Goal: Transaction & Acquisition: Purchase product/service

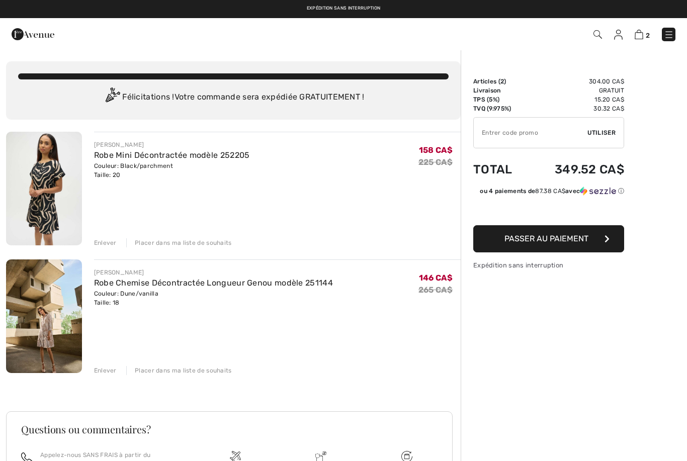
click at [59, 307] on img at bounding box center [44, 317] width 76 height 114
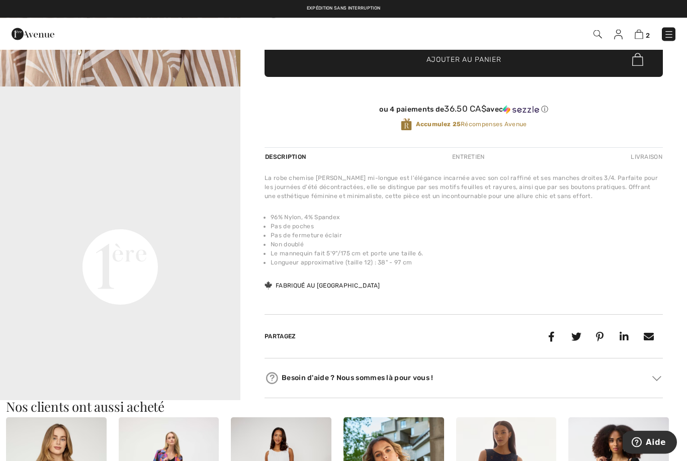
scroll to position [282, 0]
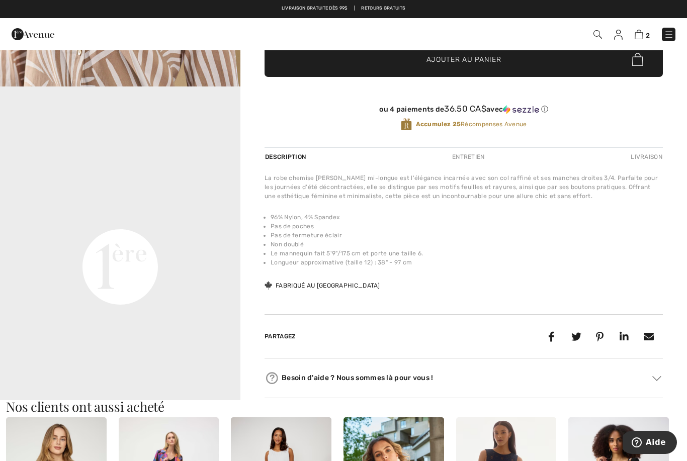
click at [104, 207] on video "Your browser does not support the video tag." at bounding box center [120, 147] width 240 height 120
click at [86, 207] on video "Your browser does not support the video tag." at bounding box center [120, 147] width 240 height 120
click at [95, 207] on video "Your browser does not support the video tag." at bounding box center [120, 147] width 240 height 120
click at [106, 207] on video "Your browser does not support the video tag." at bounding box center [120, 147] width 240 height 120
click at [205, 207] on video "Your browser does not support the video tag." at bounding box center [120, 147] width 240 height 120
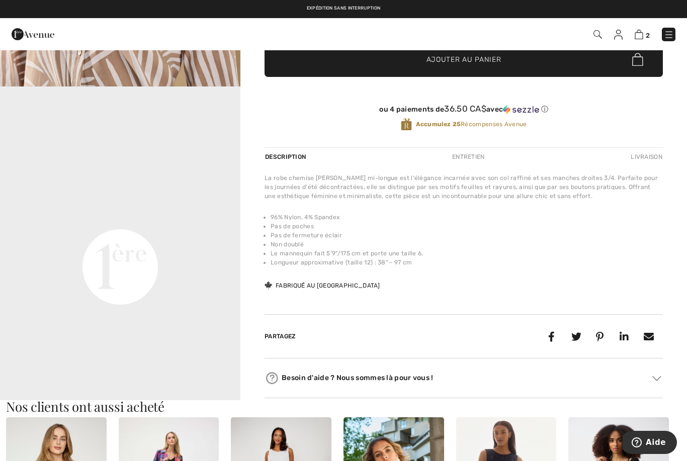
click at [187, 207] on video "Your browser does not support the video tag." at bounding box center [120, 147] width 240 height 120
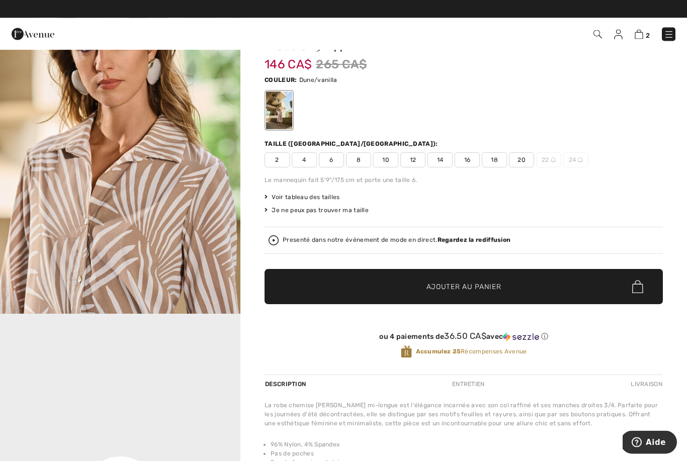
scroll to position [54, 0]
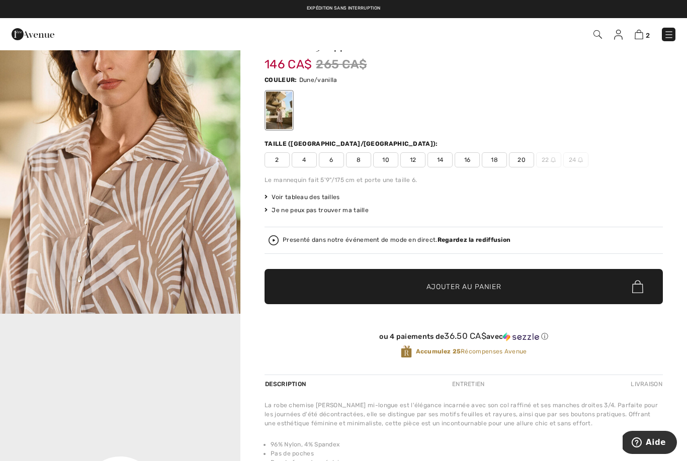
click at [464, 164] on span "16" at bounding box center [467, 159] width 25 height 15
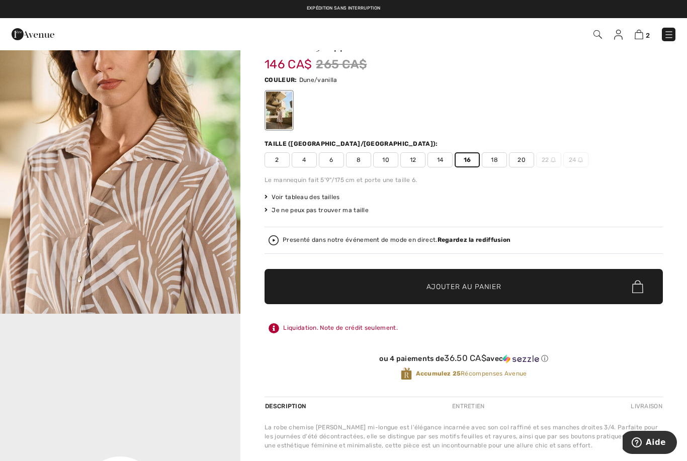
click at [583, 291] on span "✔ Ajouté au panier Ajouter au panier" at bounding box center [464, 286] width 398 height 35
click at [638, 39] on img at bounding box center [639, 35] width 9 height 10
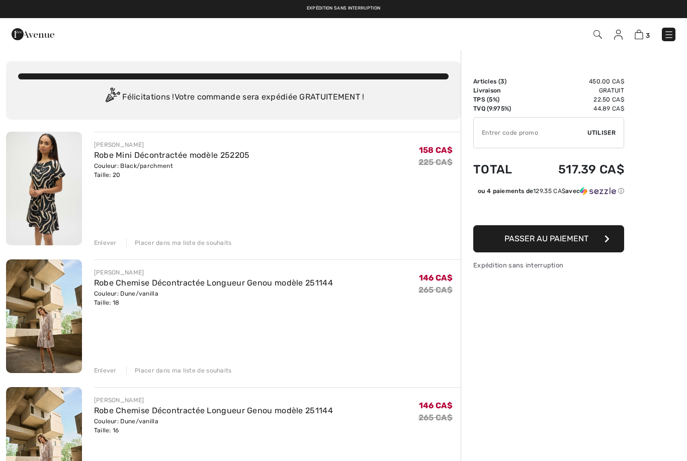
click at [71, 193] on img at bounding box center [44, 189] width 76 height 114
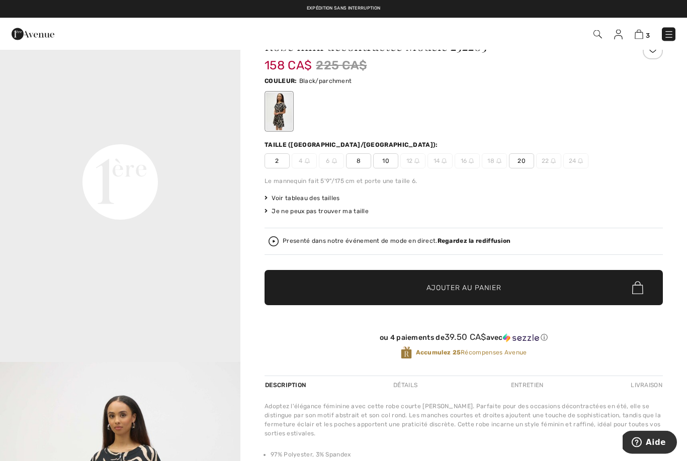
scroll to position [39, 0]
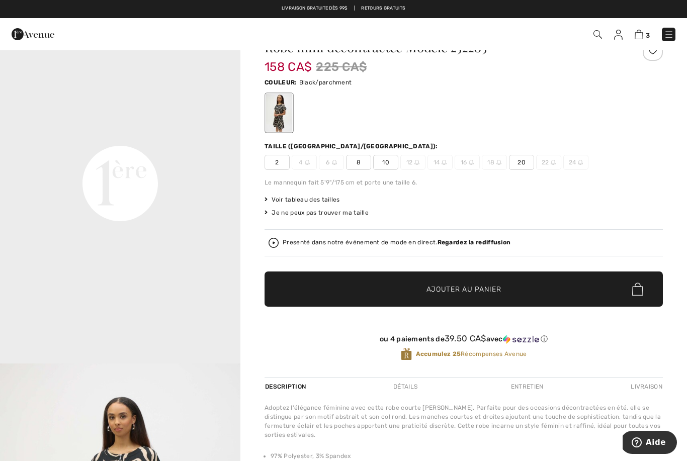
click at [109, 123] on video "Your browser does not support the video tag." at bounding box center [120, 63] width 240 height 120
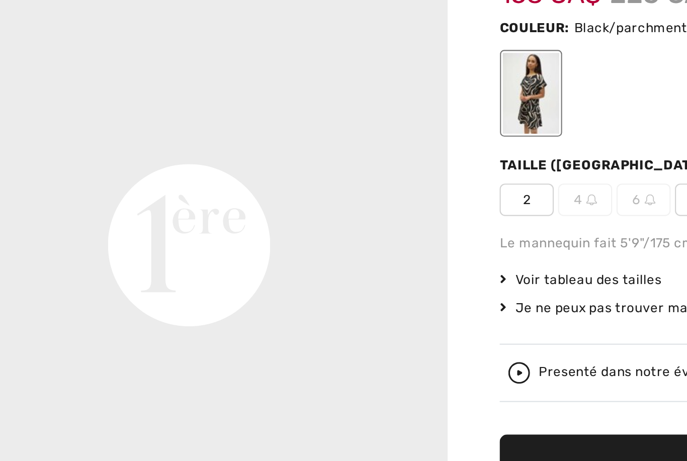
scroll to position [0, 0]
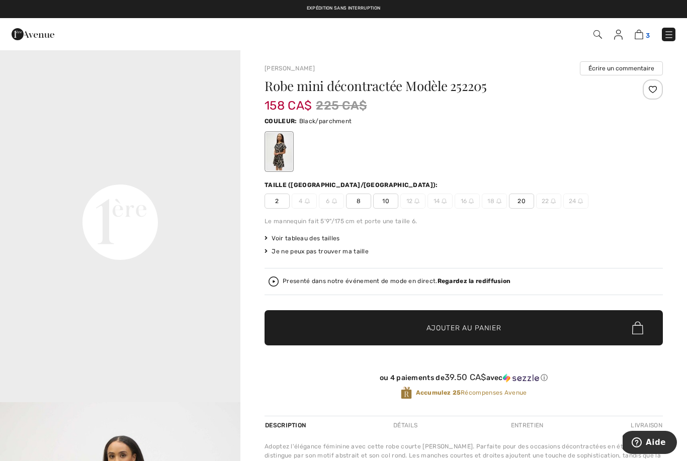
click at [642, 35] on img at bounding box center [639, 35] width 9 height 10
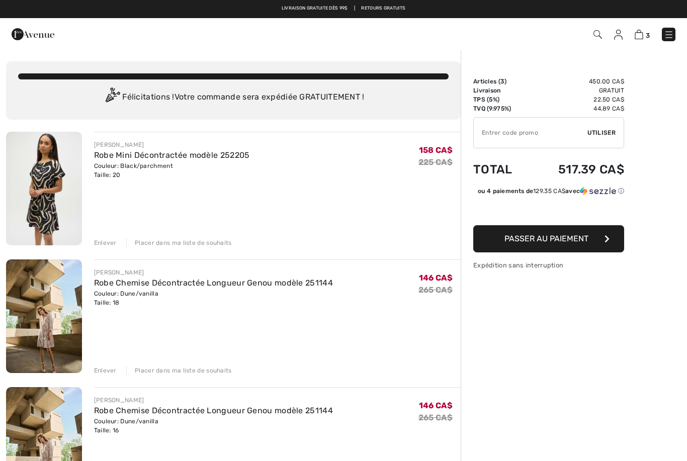
click at [54, 411] on img at bounding box center [44, 444] width 76 height 114
click at [46, 414] on img at bounding box center [44, 444] width 76 height 114
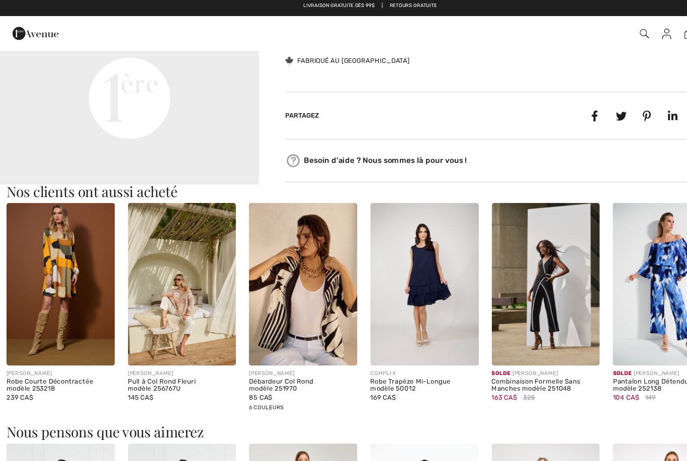
scroll to position [349, 0]
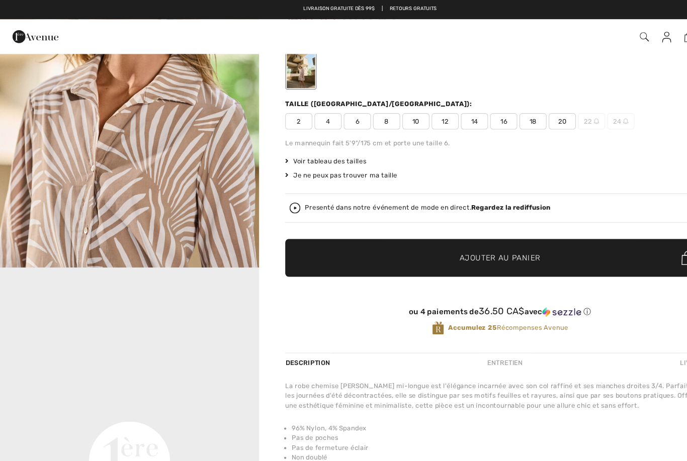
scroll to position [0, 0]
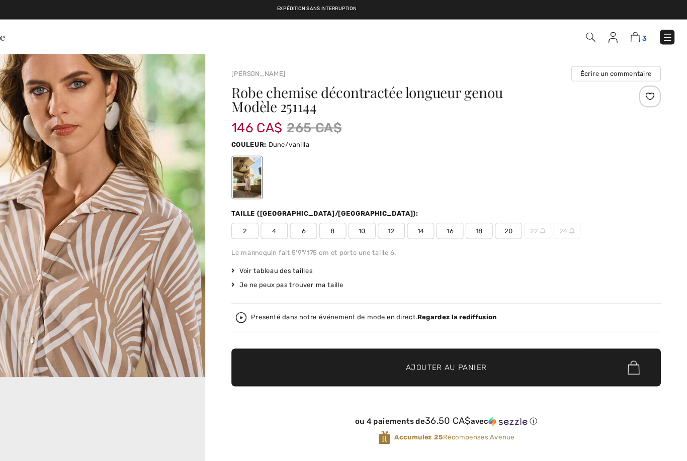
click at [635, 39] on img at bounding box center [639, 35] width 9 height 10
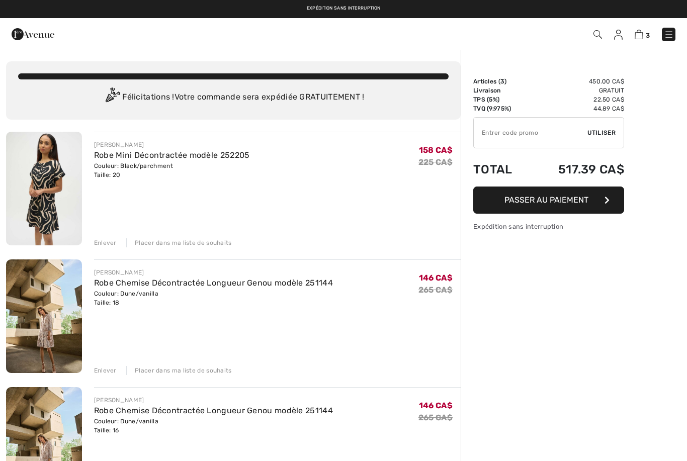
click at [635, 39] on link "3" at bounding box center [642, 34] width 15 height 12
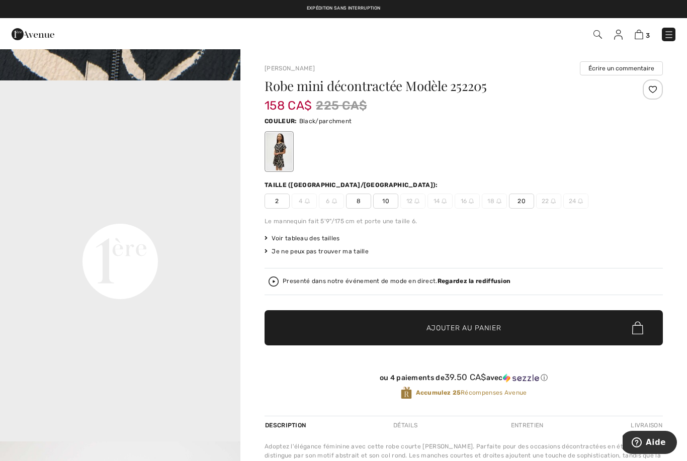
scroll to position [687, 0]
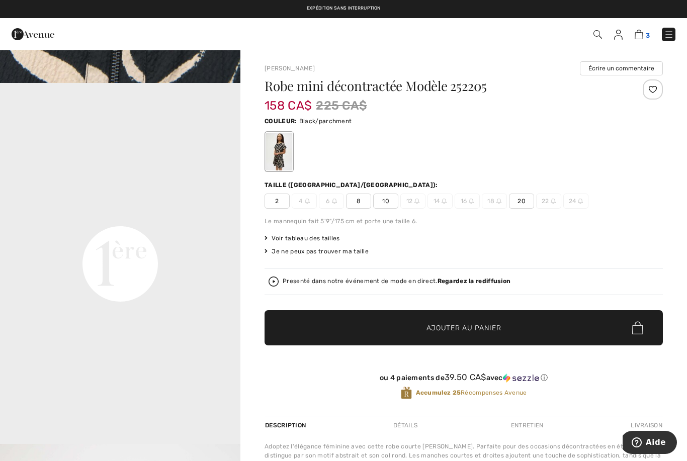
click at [639, 34] on img at bounding box center [639, 35] width 9 height 10
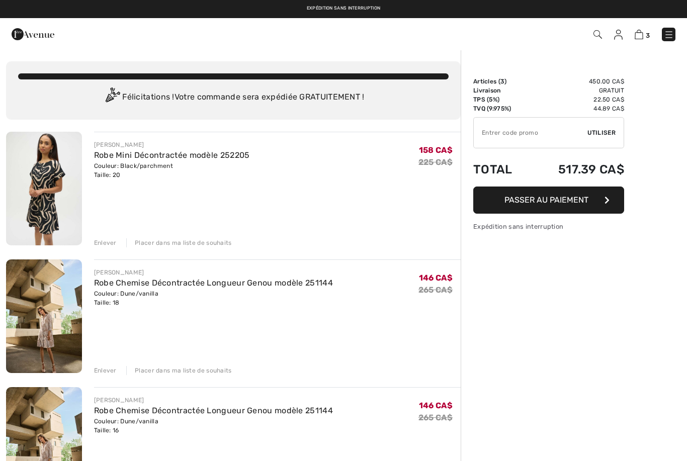
click at [646, 32] on span "3" at bounding box center [648, 36] width 4 height 8
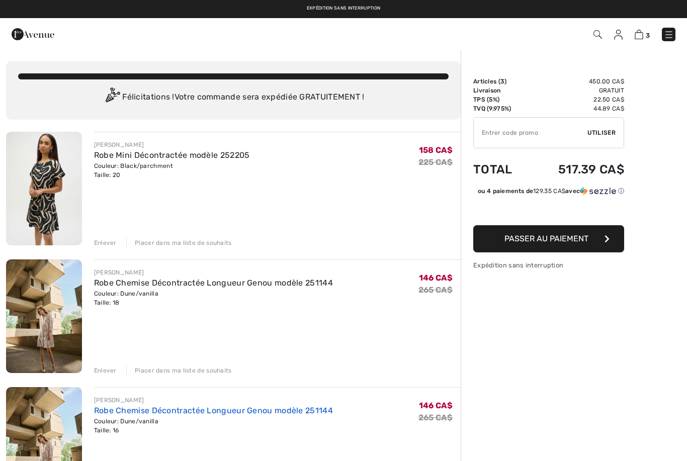
click at [136, 411] on link "Robe Chemise Décontractée Longueur Genou modèle 251144" at bounding box center [213, 411] width 239 height 10
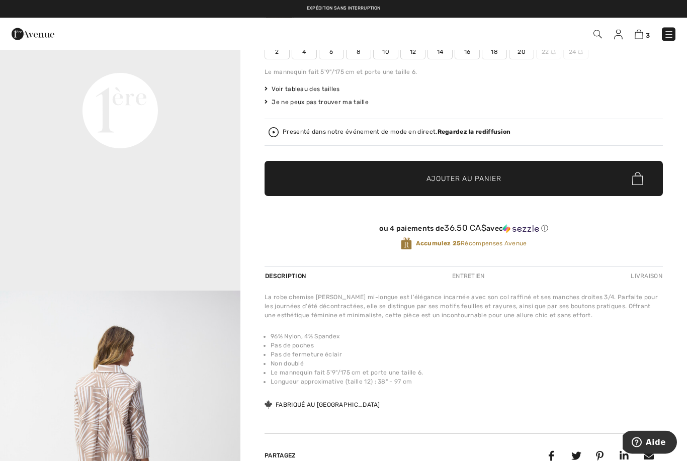
scroll to position [162, 0]
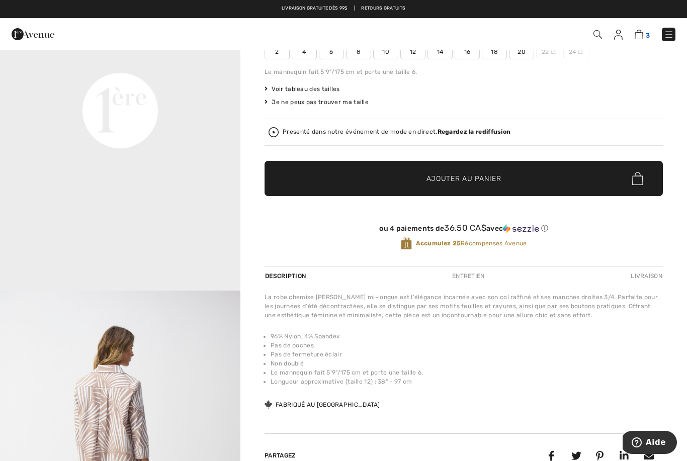
click at [648, 32] on span "3" at bounding box center [648, 36] width 4 height 8
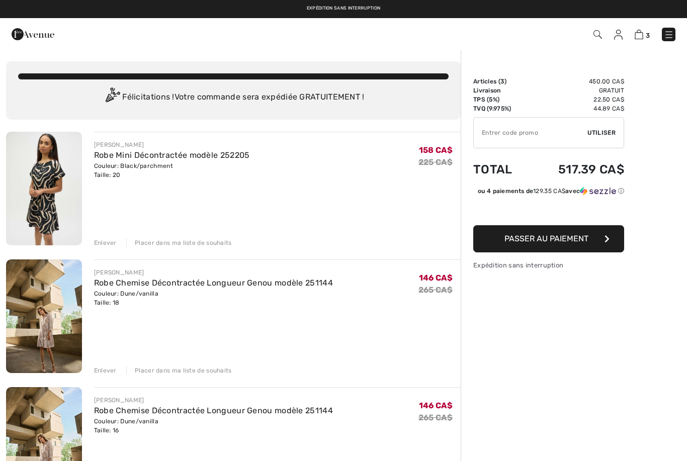
click at [107, 245] on div "Enlever" at bounding box center [105, 242] width 23 height 9
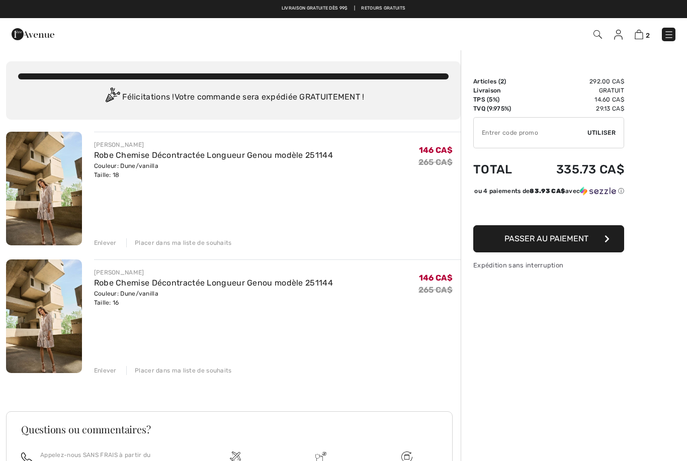
click at [100, 377] on div "[PERSON_NAME] Robe Chemise Décontractée Longueur Genou modèle 251144 Couleur: D…" at bounding box center [233, 364] width 455 height 465
click at [108, 157] on link "Robe Chemise Décontractée Longueur Genou modèle 251144" at bounding box center [213, 155] width 239 height 10
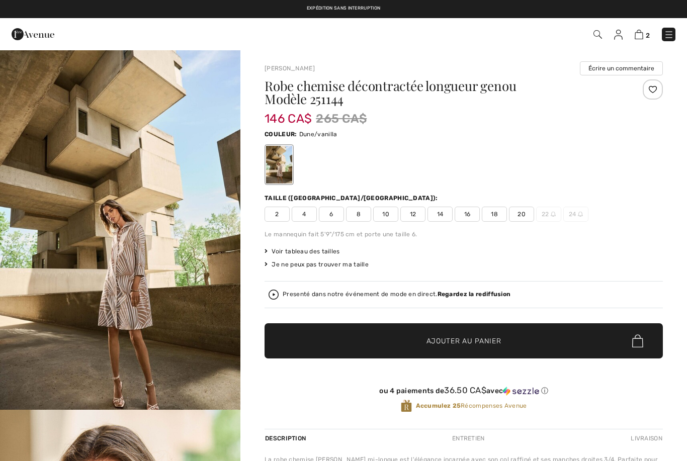
checkbox input "true"
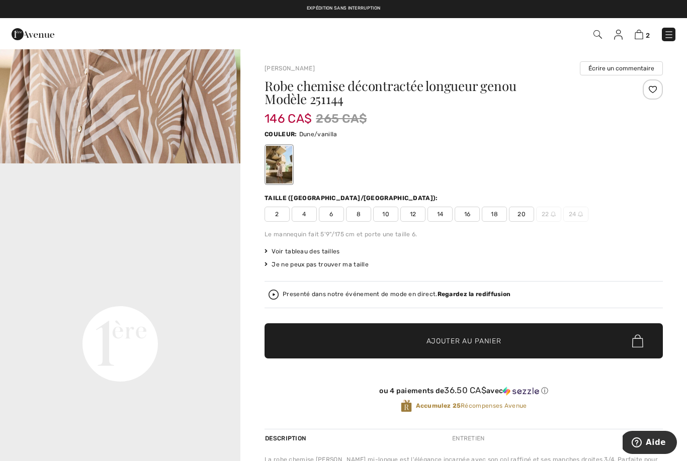
scroll to position [608, 0]
click at [640, 39] on img at bounding box center [639, 35] width 9 height 10
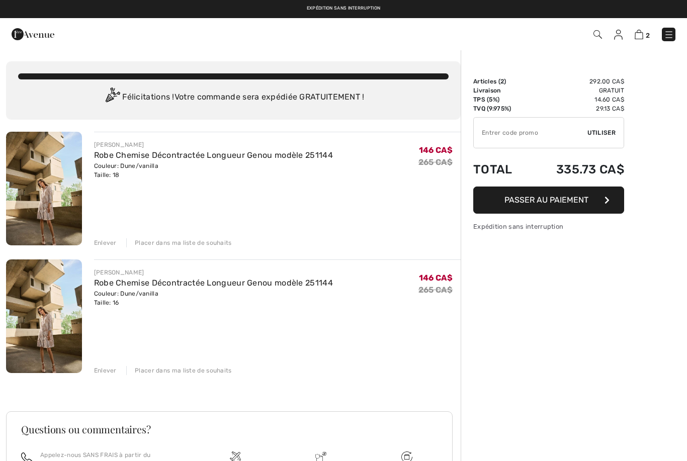
checkbox input "true"
click at [637, 37] on img at bounding box center [639, 35] width 9 height 10
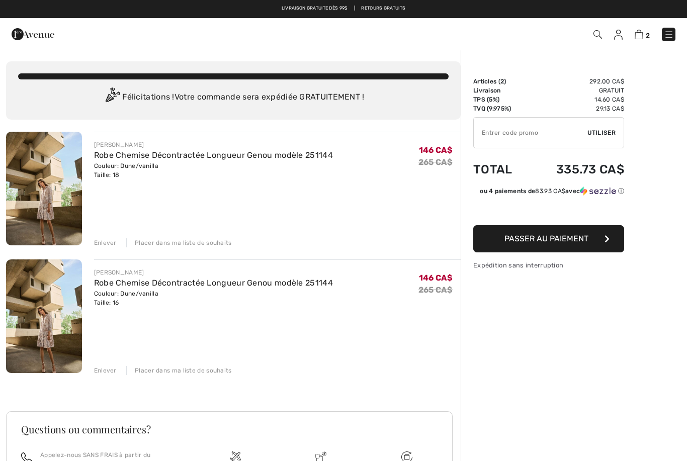
click at [64, 316] on img at bounding box center [44, 317] width 76 height 114
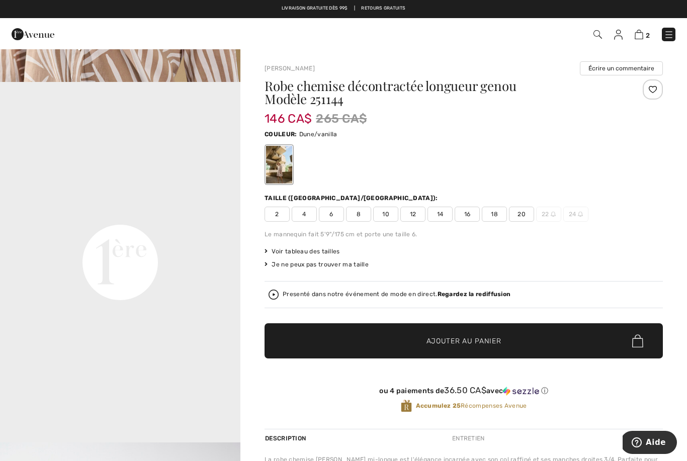
scroll to position [691, 0]
click at [643, 34] on img at bounding box center [639, 35] width 9 height 10
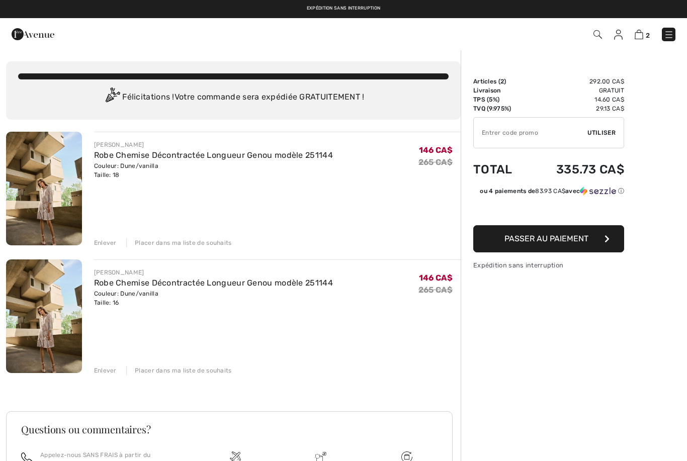
click at [104, 239] on div "Enlever" at bounding box center [105, 242] width 23 height 9
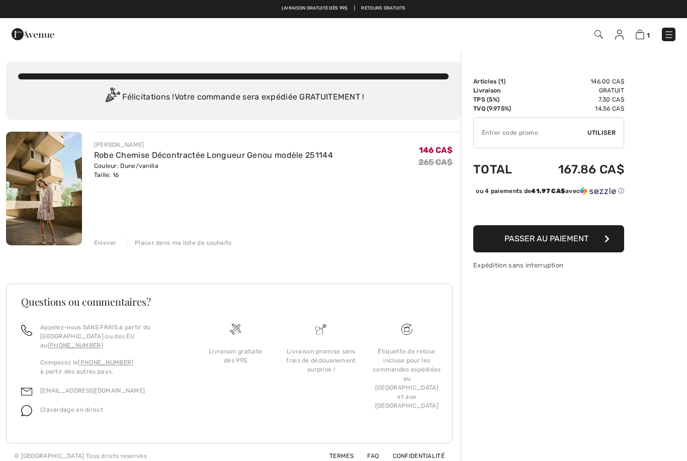
click at [577, 243] on span "Passer au paiement" at bounding box center [546, 239] width 84 height 10
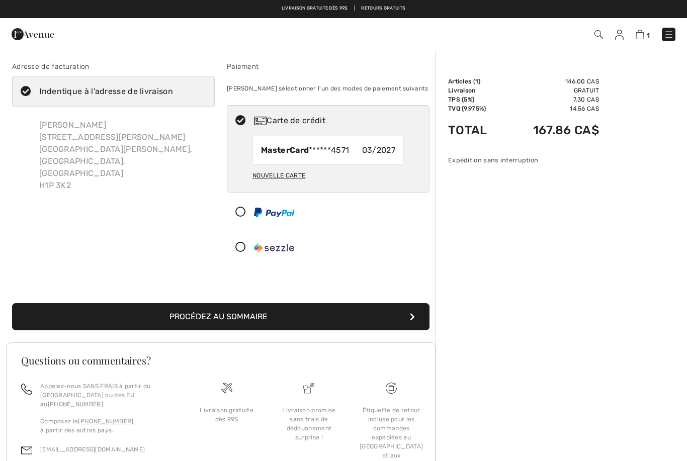
click at [26, 88] on icon at bounding box center [26, 92] width 27 height 11
click at [173, 88] on input "Indentique à l'adresse de livraison" at bounding box center [176, 91] width 7 height 30
checkbox input "false"
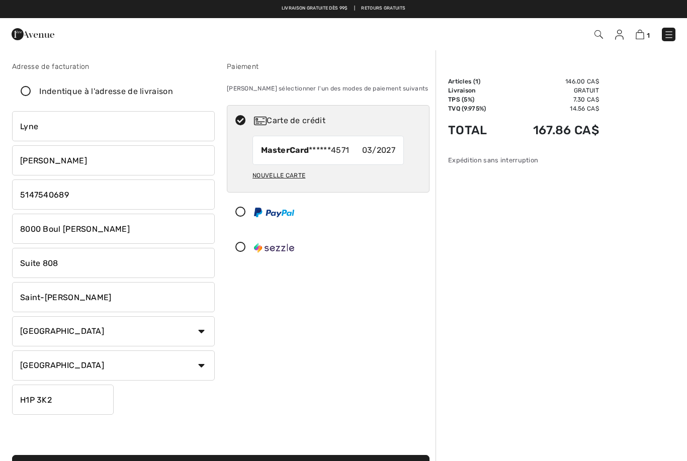
click at [124, 229] on input "8000 Boul Langelier" at bounding box center [113, 229] width 203 height 30
type input "8"
type input "141 rue Notre-Dame"
click at [105, 268] on input "Suite 808" at bounding box center [113, 263] width 203 height 30
type input "S"
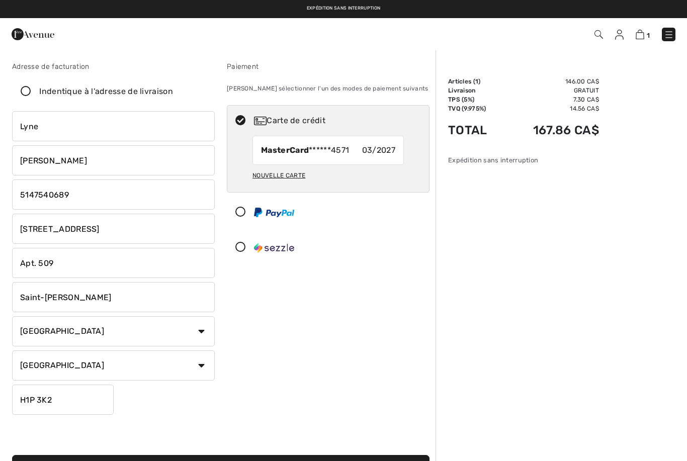
type input "Apt. 509"
click at [97, 299] on input "Saint-Leonard" at bounding box center [113, 297] width 203 height 30
type input "S"
type input "Repentigny"
click at [84, 401] on input "H1P 3K2" at bounding box center [63, 400] width 102 height 30
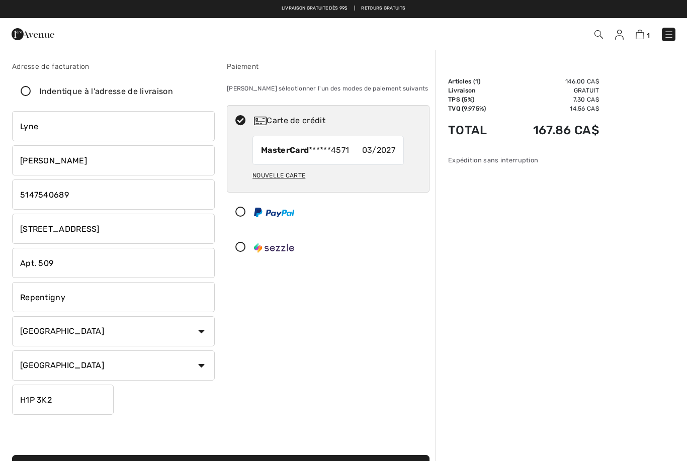
scroll to position [152, 0]
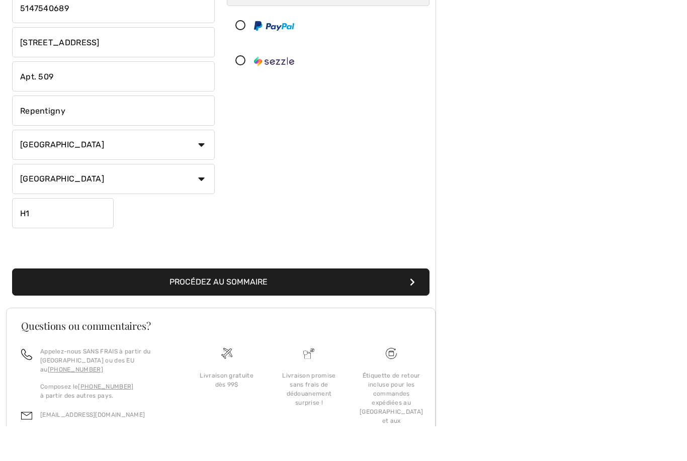
type input "H"
type input "J6A0C7"
click at [321, 303] on button "Procédez au sommaire" at bounding box center [220, 316] width 417 height 27
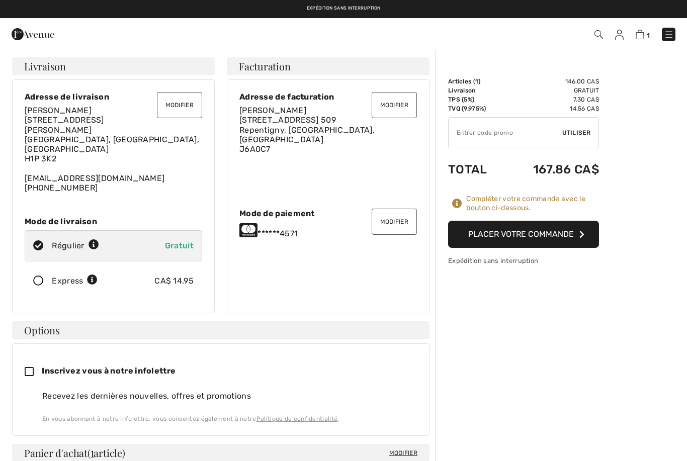
click at [174, 105] on button "Modifier" at bounding box center [179, 105] width 45 height 26
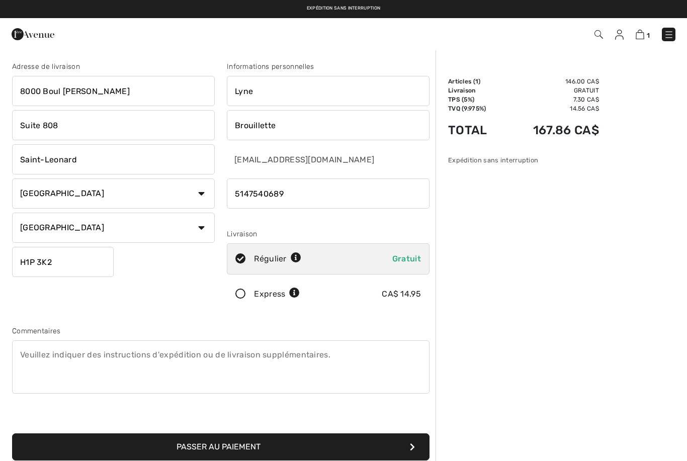
click at [129, 99] on input "8000 Boul Langelier" at bounding box center [113, 91] width 203 height 30
type input "8"
type input "141 rue Notre-Dame"
click at [135, 127] on input "Suite 808" at bounding box center [113, 125] width 203 height 30
type input "S"
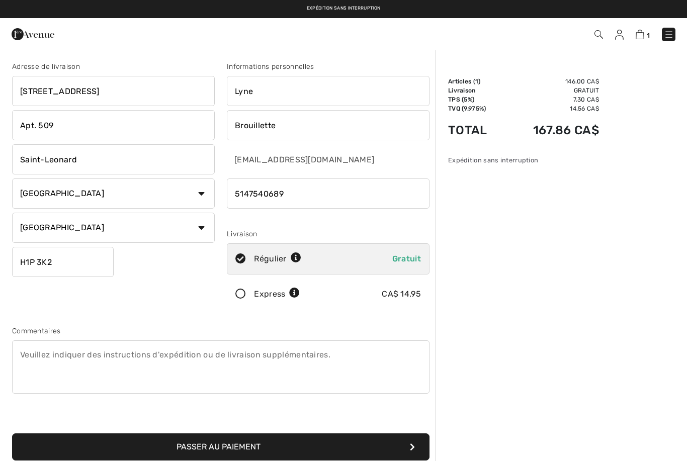
type input "Apt. 509"
click at [101, 157] on input "Saint-Leonard" at bounding box center [113, 159] width 203 height 30
type input "S"
type input "Repentigny"
click at [78, 256] on input "H1P 3K2" at bounding box center [63, 262] width 102 height 30
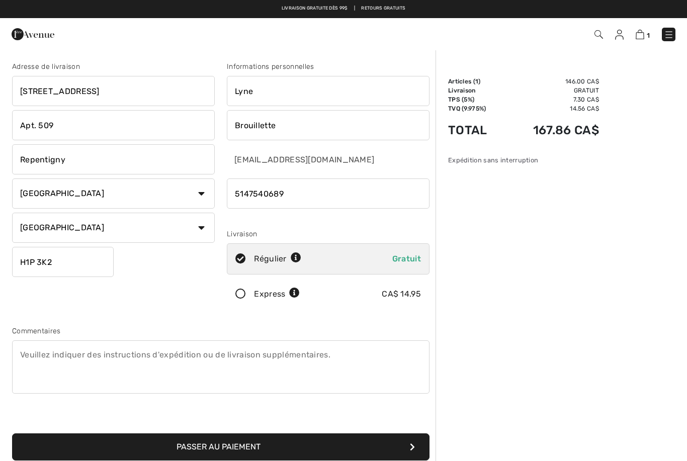
click at [92, 263] on input "H1P 3K2" at bounding box center [63, 262] width 102 height 30
type input "H"
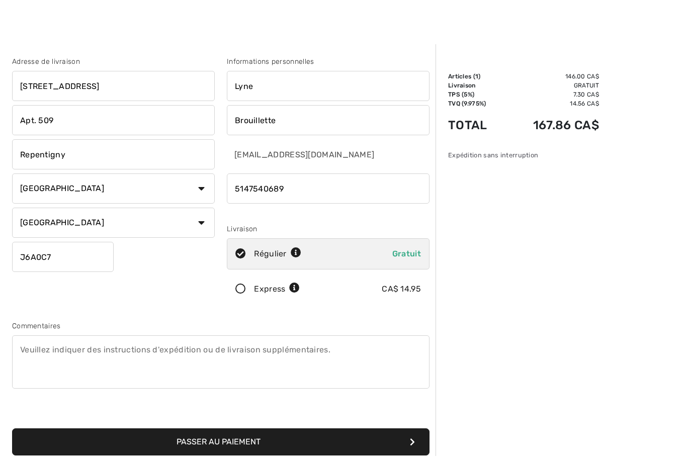
type input "J6A0C7"
click at [251, 294] on icon at bounding box center [240, 294] width 27 height 11
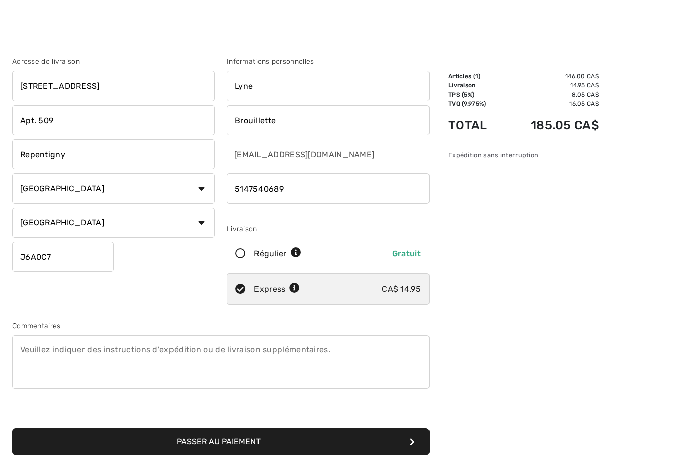
scroll to position [5, 0]
click at [387, 437] on button "Passer au paiement" at bounding box center [220, 442] width 417 height 27
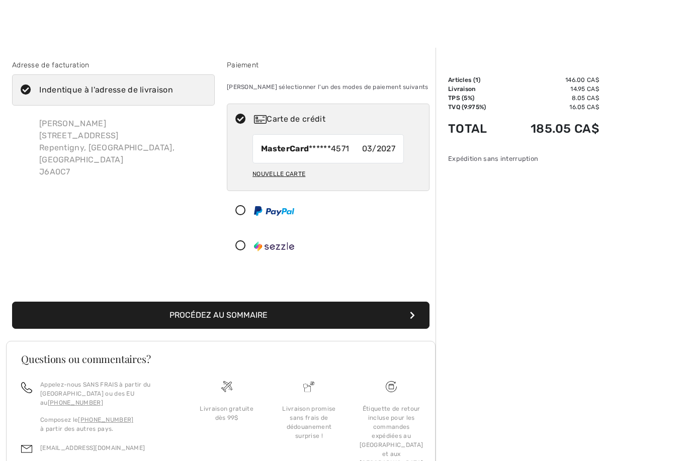
scroll to position [8, 0]
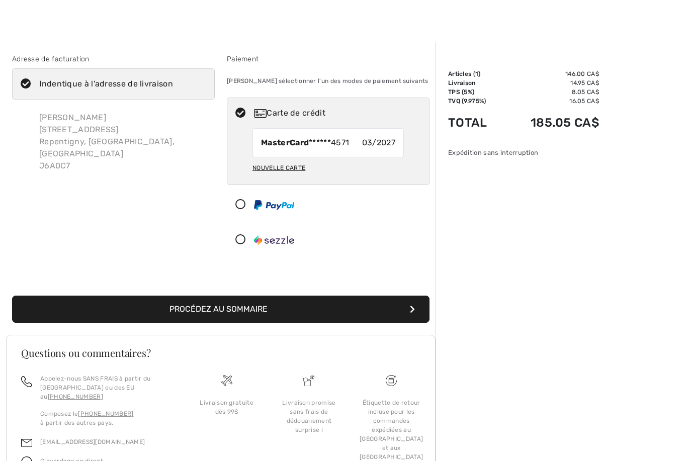
click at [309, 306] on button "Procédez au sommaire" at bounding box center [220, 309] width 417 height 27
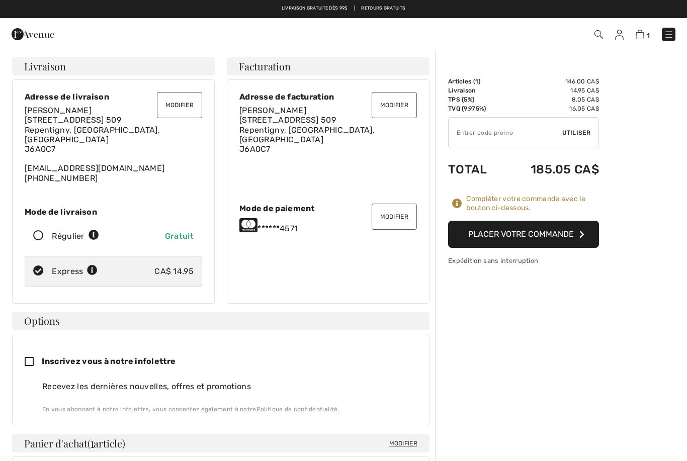
click at [553, 235] on button "Placer votre commande" at bounding box center [523, 234] width 151 height 27
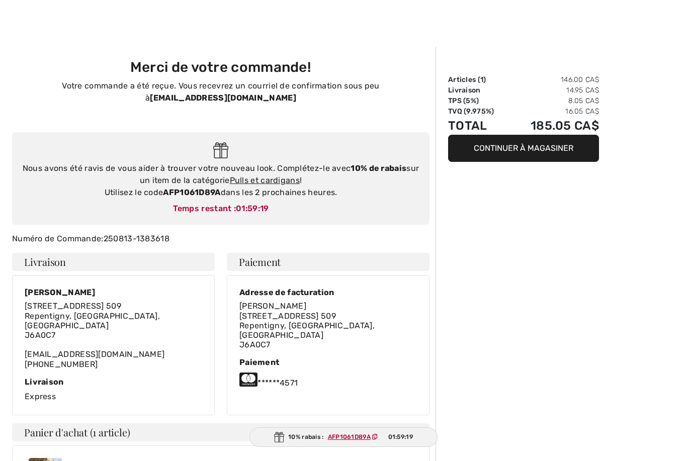
scroll to position [2, 0]
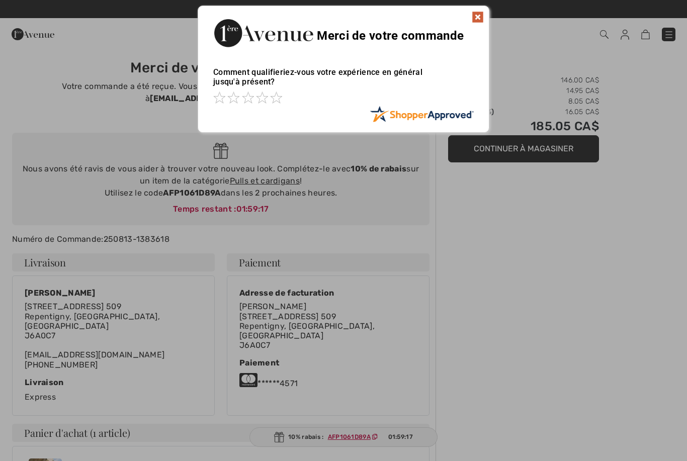
click at [475, 25] on div "Merci de votre commande" at bounding box center [343, 31] width 291 height 51
click at [480, 23] on img at bounding box center [478, 17] width 12 height 12
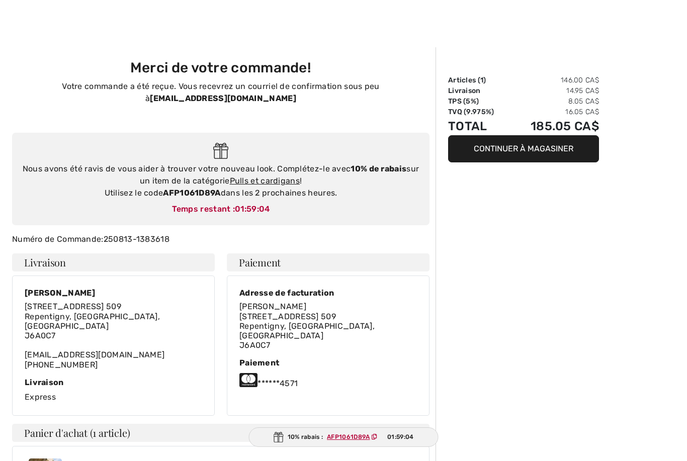
scroll to position [0, 0]
